Goal: Task Accomplishment & Management: Manage account settings

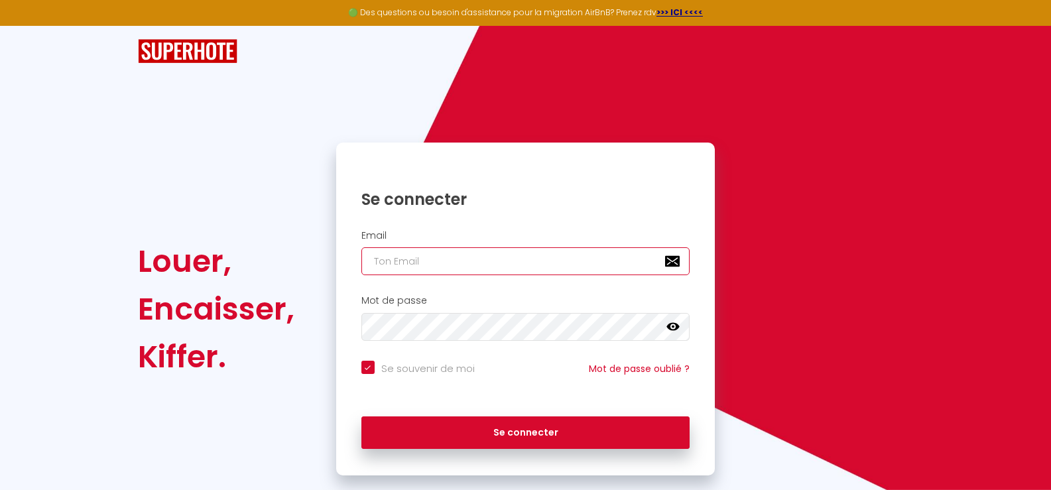
type input "[PERSON_NAME][EMAIL_ADDRESS][DOMAIN_NAME]"
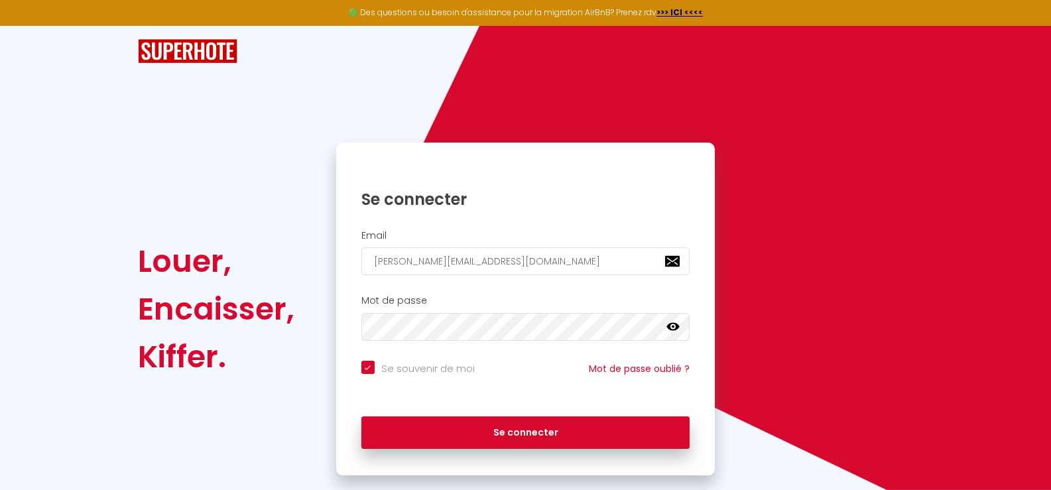
click at [675, 328] on icon at bounding box center [672, 327] width 13 height 8
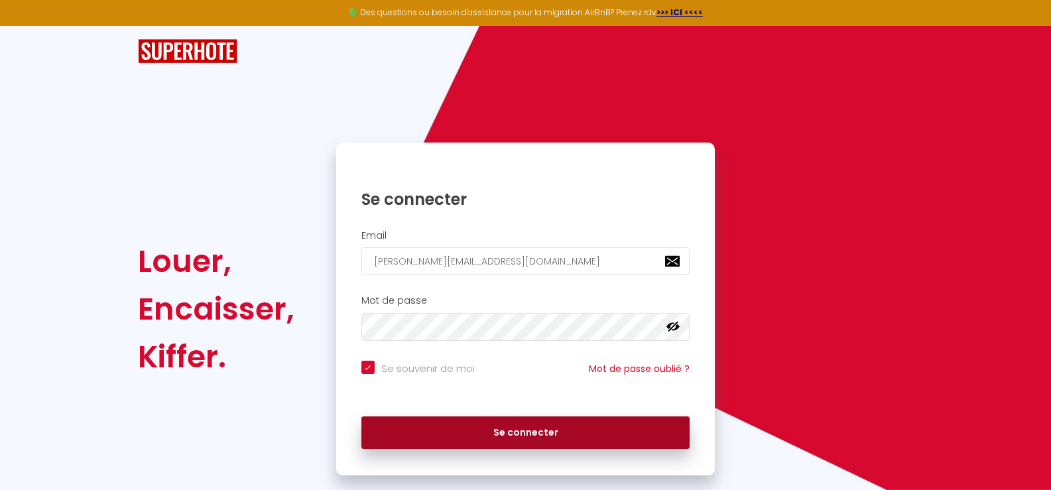
click at [561, 429] on button "Se connecter" at bounding box center [525, 432] width 329 height 33
checkbox input "true"
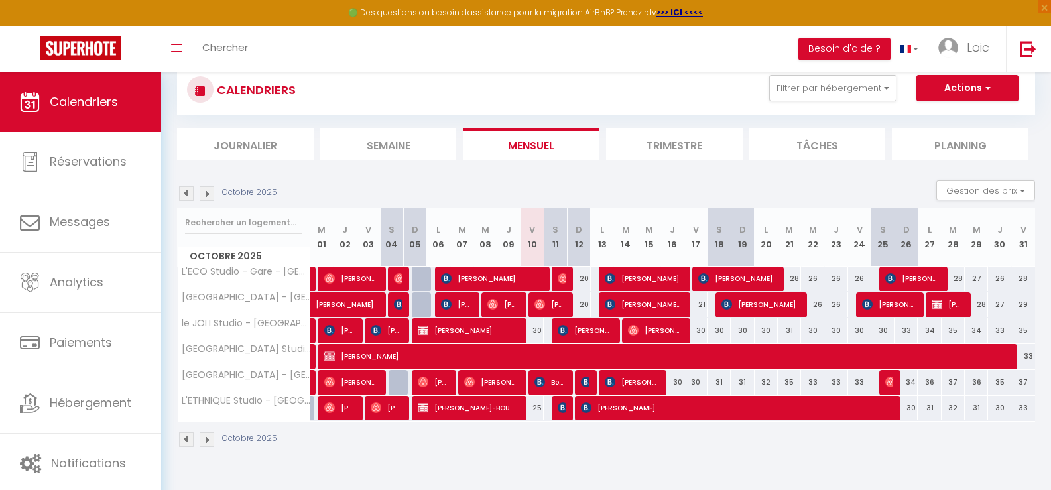
scroll to position [66, 0]
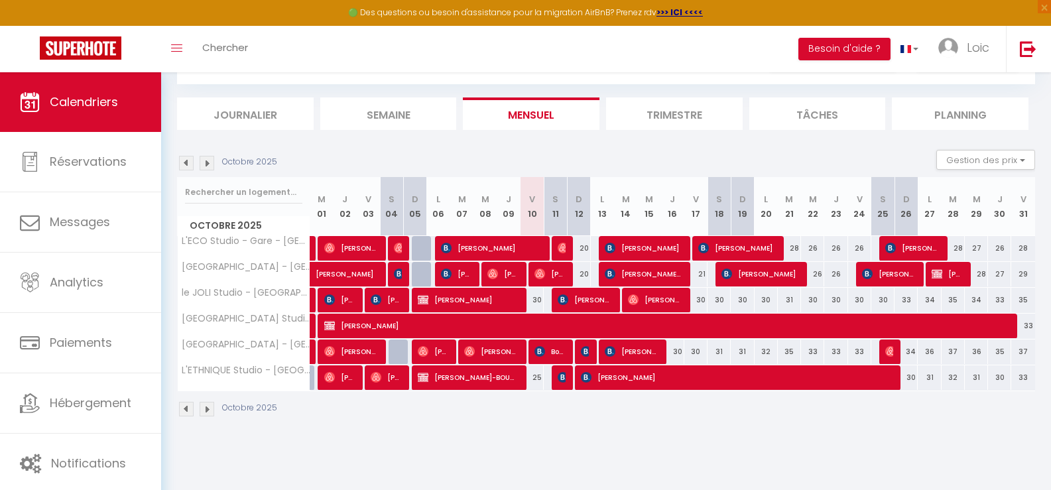
click at [671, 110] on li "Trimestre" at bounding box center [674, 113] width 137 height 32
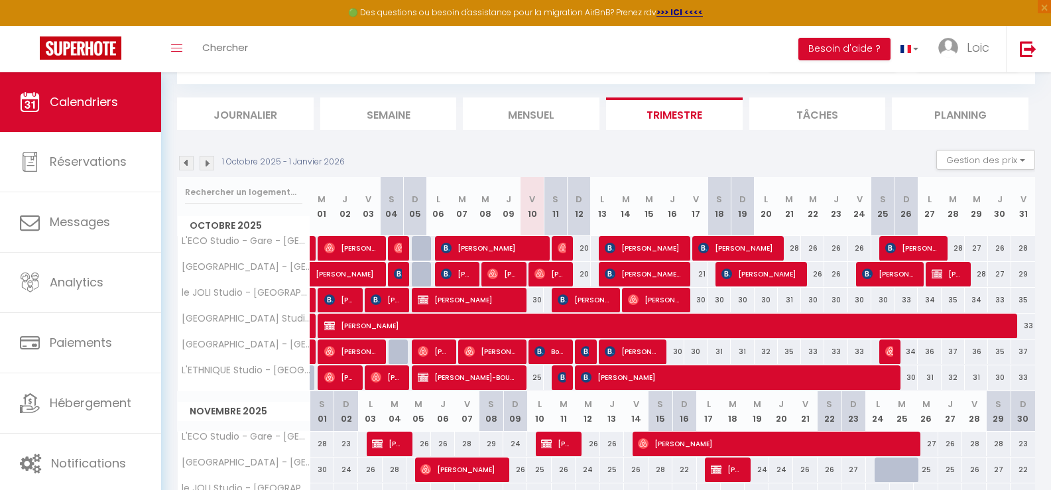
scroll to position [133, 0]
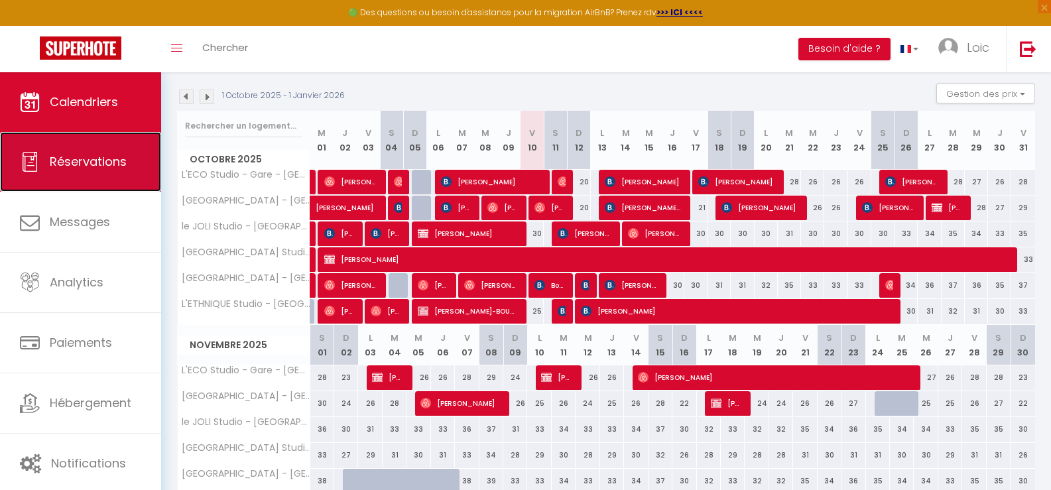
click at [89, 165] on span "Réservations" at bounding box center [88, 161] width 77 height 17
select select "not_cancelled"
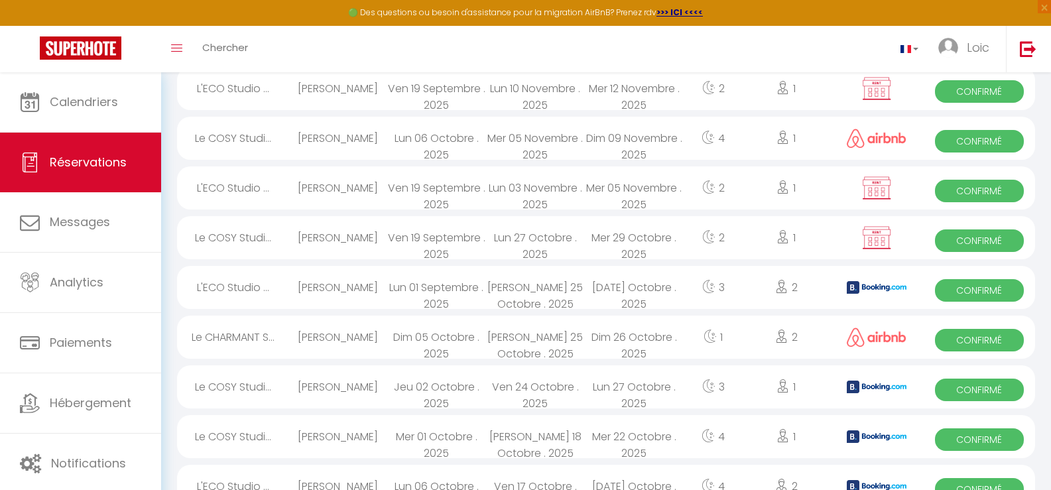
scroll to position [398, 0]
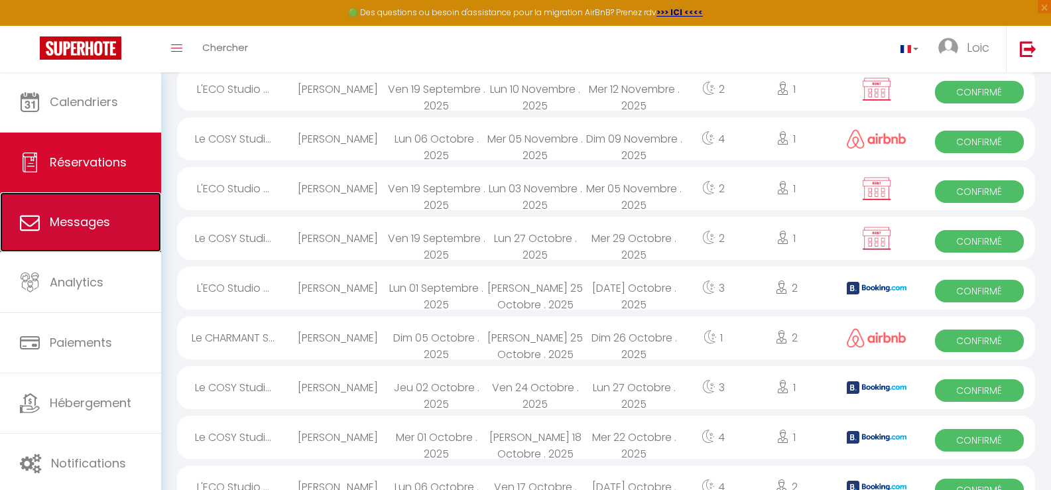
click at [80, 212] on link "Messages" at bounding box center [80, 222] width 161 height 60
select select "message"
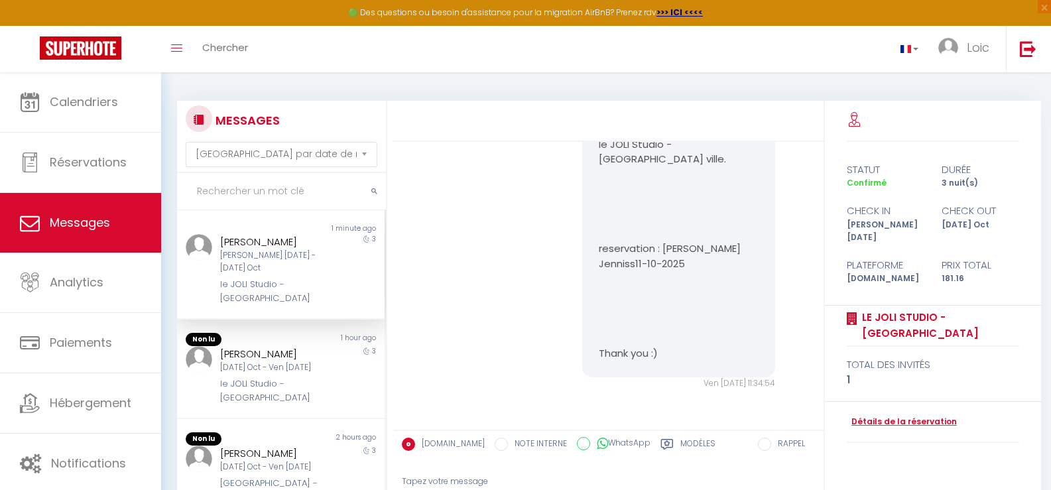
scroll to position [3379, 0]
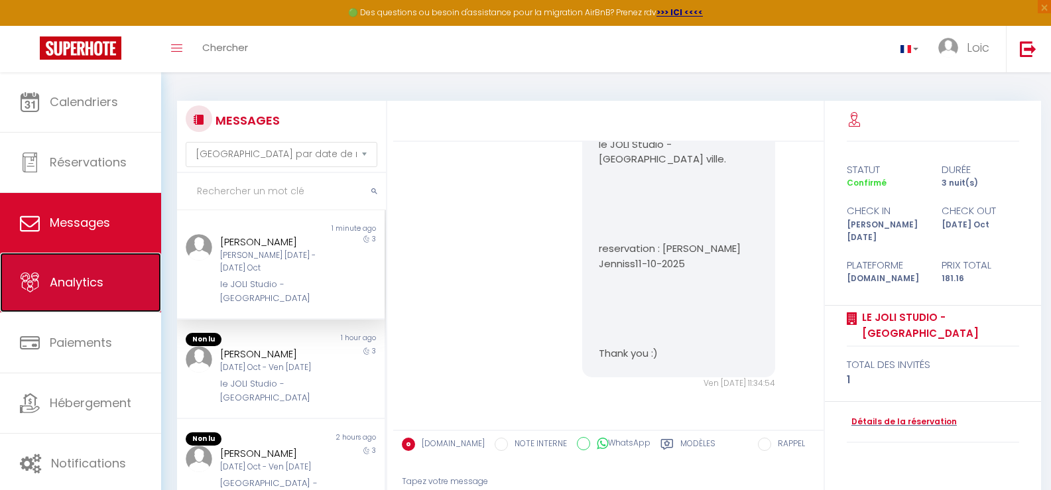
click at [91, 280] on span "Analytics" at bounding box center [77, 282] width 54 height 17
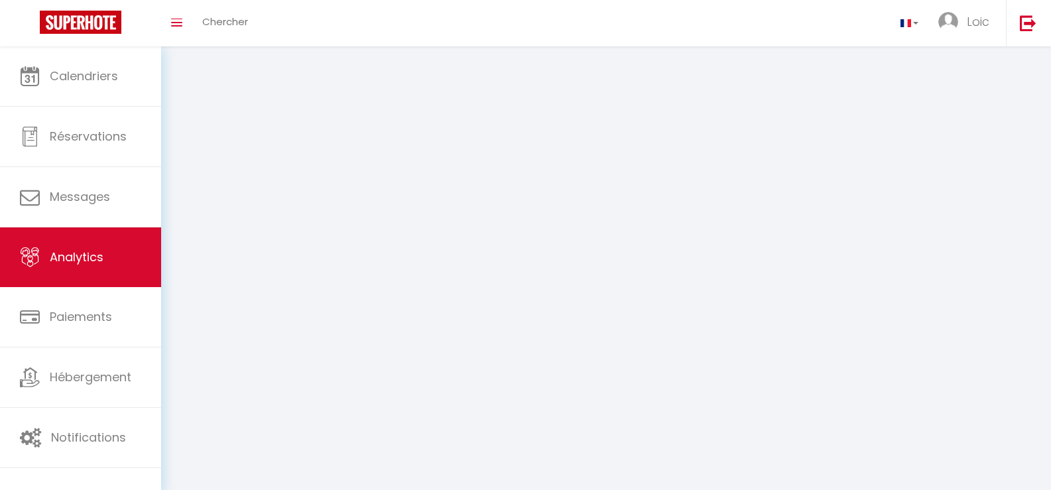
select select "2025"
select select "10"
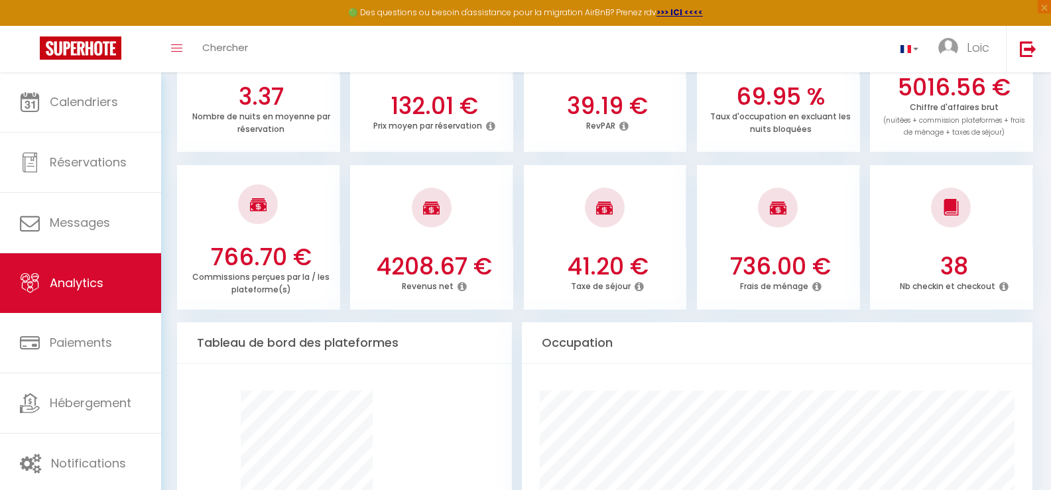
scroll to position [464, 0]
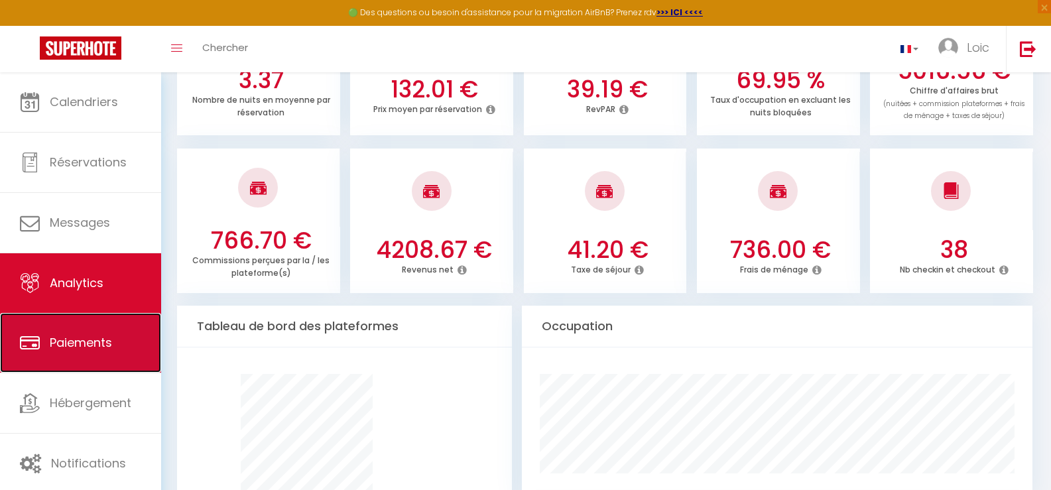
click at [85, 341] on span "Paiements" at bounding box center [81, 342] width 62 height 17
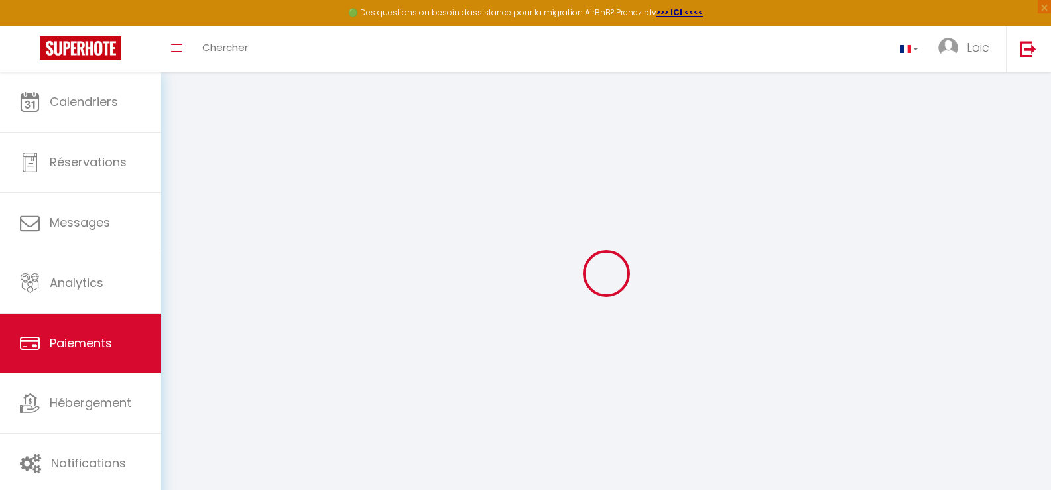
select select "2"
select select "0"
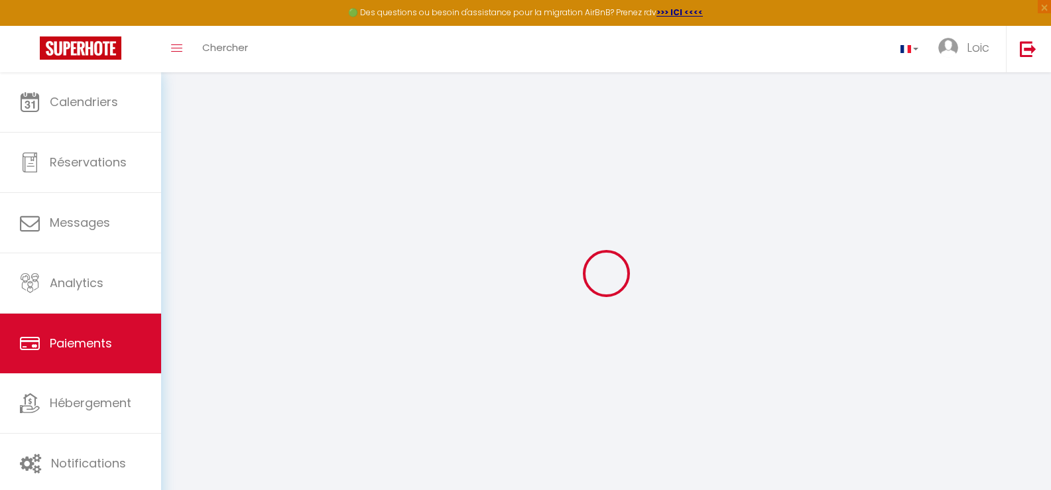
select select "0"
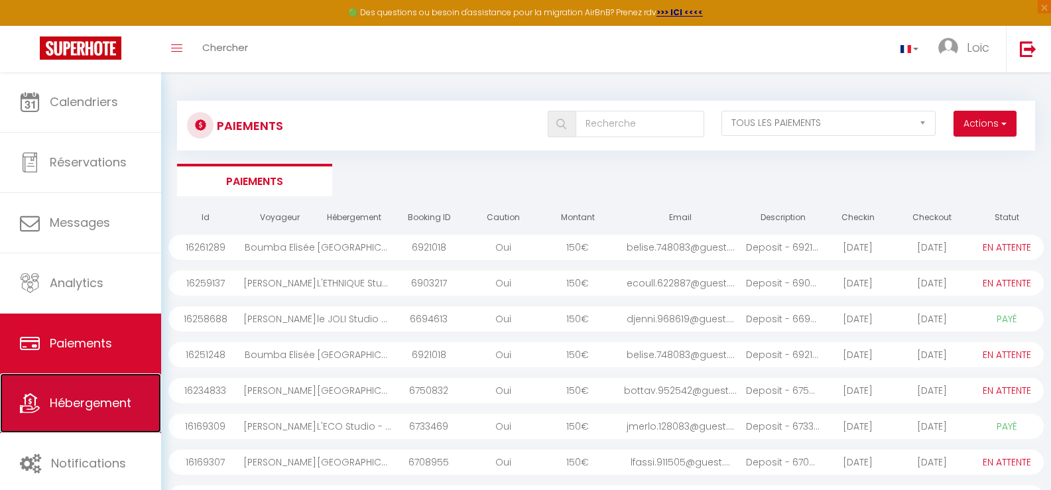
click at [88, 396] on span "Hébergement" at bounding box center [91, 402] width 82 height 17
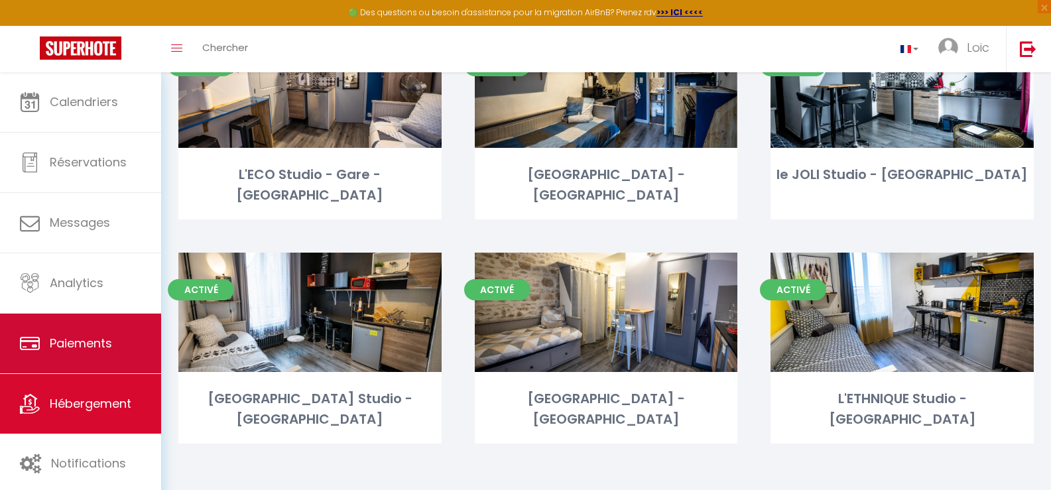
scroll to position [145, 0]
